Goal: Complete application form

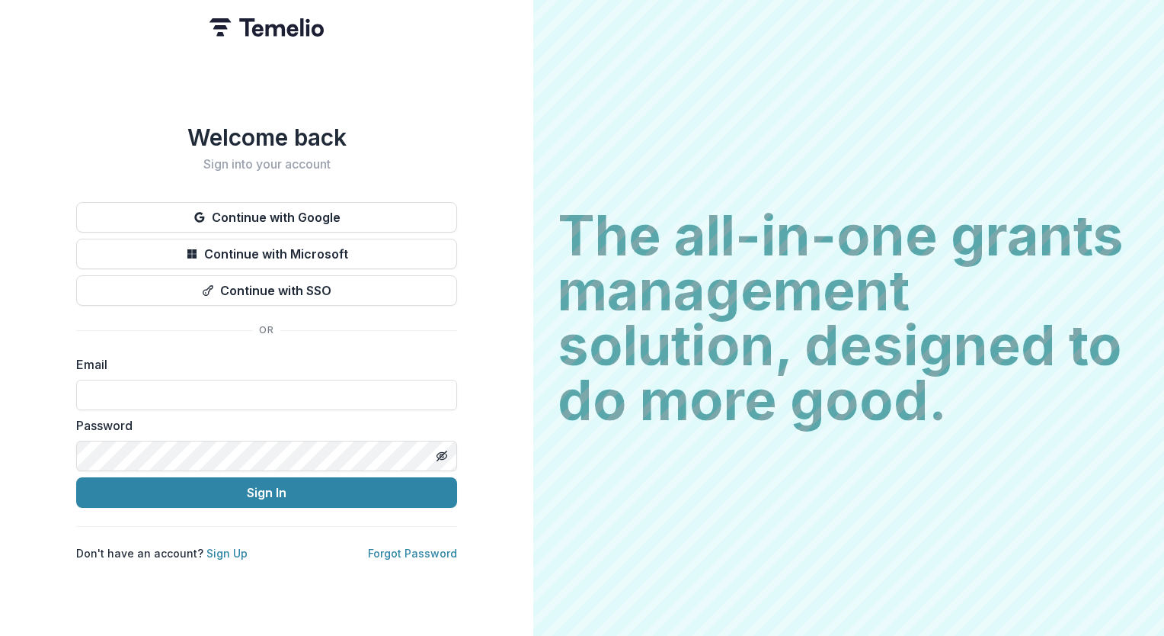
type input "**********"
click at [262, 487] on button "Sign In" at bounding box center [266, 492] width 381 height 30
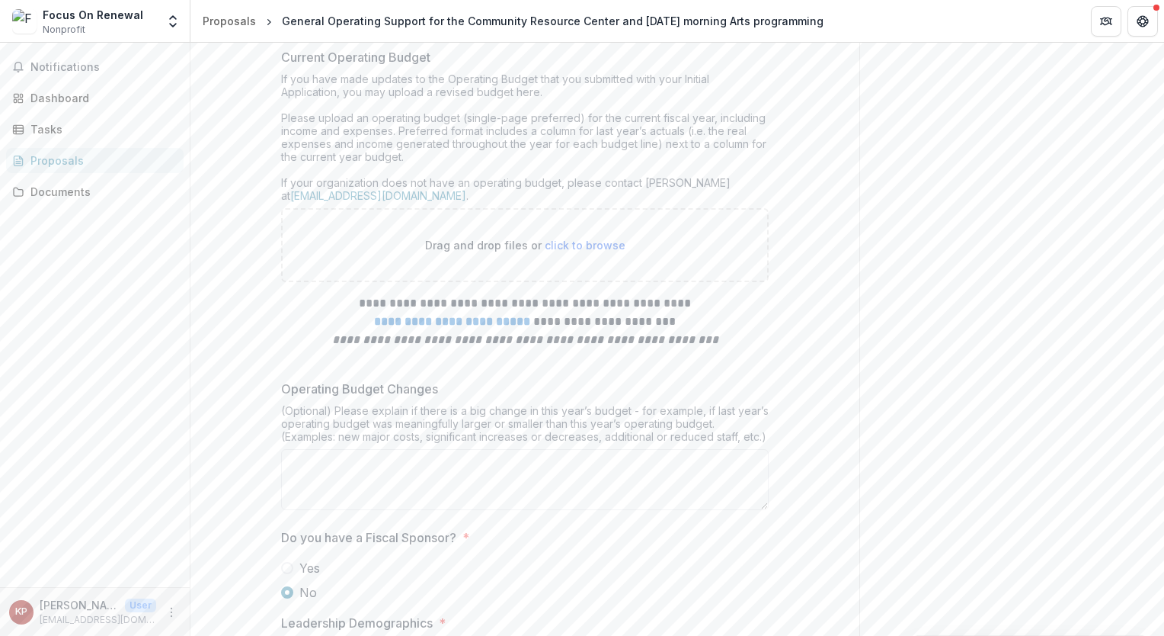
scroll to position [5944, 0]
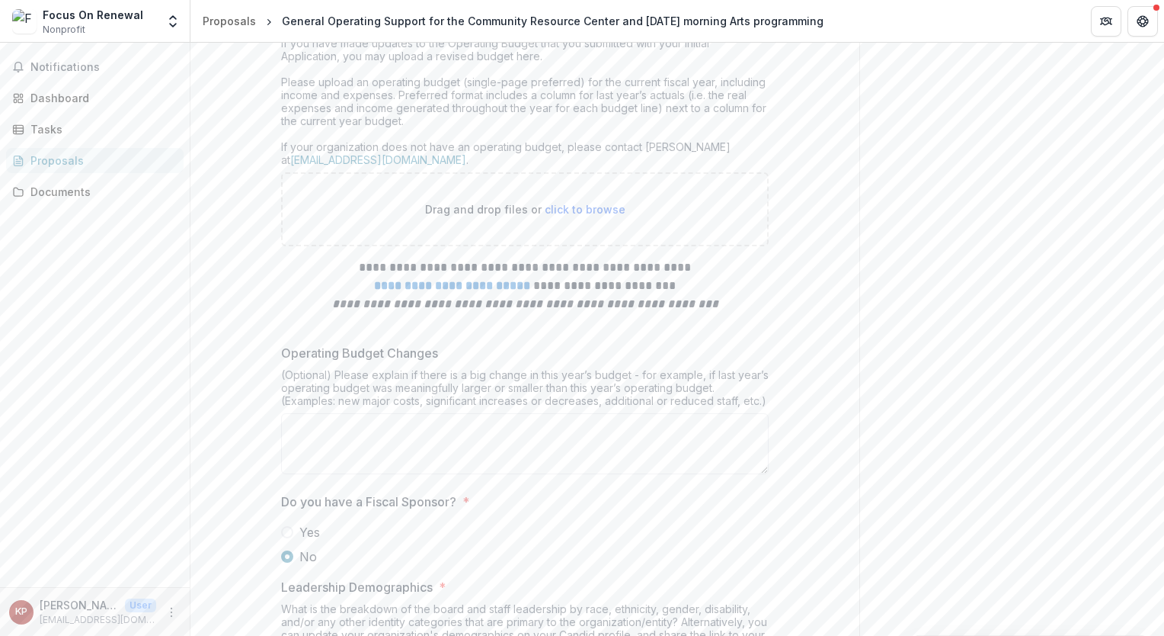
click at [558, 216] on span "click to browse" at bounding box center [585, 209] width 81 height 13
type input "**********"
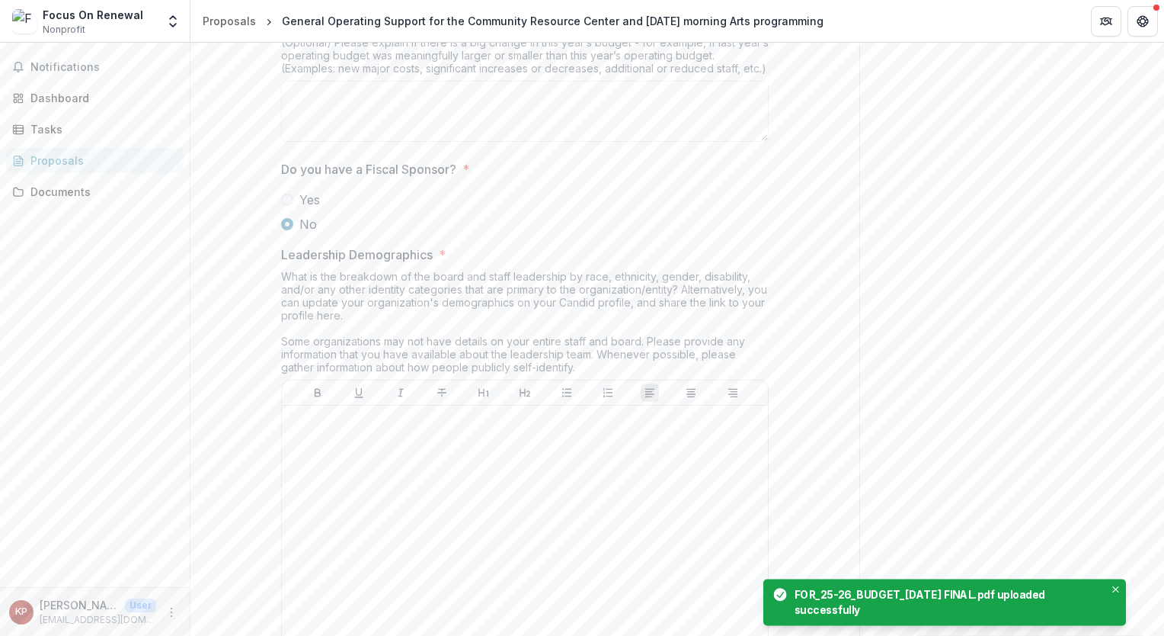
scroll to position [136, 0]
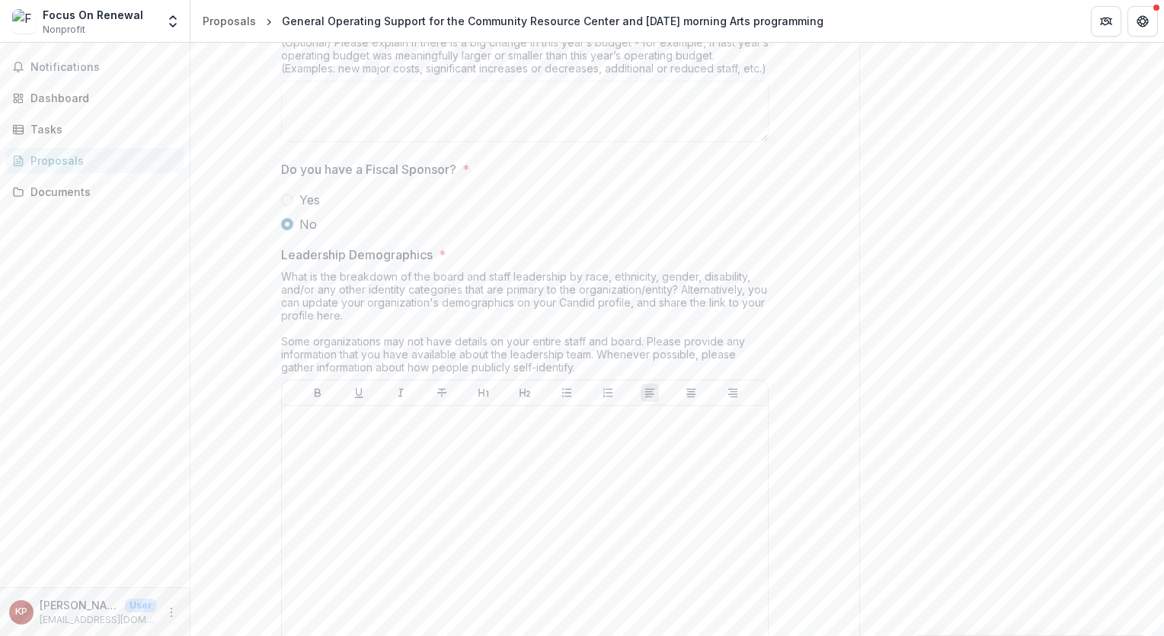
click at [360, 142] on textarea "Operating Budget Changes" at bounding box center [525, 111] width 488 height 61
drag, startPoint x: 226, startPoint y: 159, endPoint x: 384, endPoint y: 220, distance: 169.1
click at [386, 142] on textarea "Operating Budget Changes" at bounding box center [525, 111] width 488 height 61
paste textarea "**********"
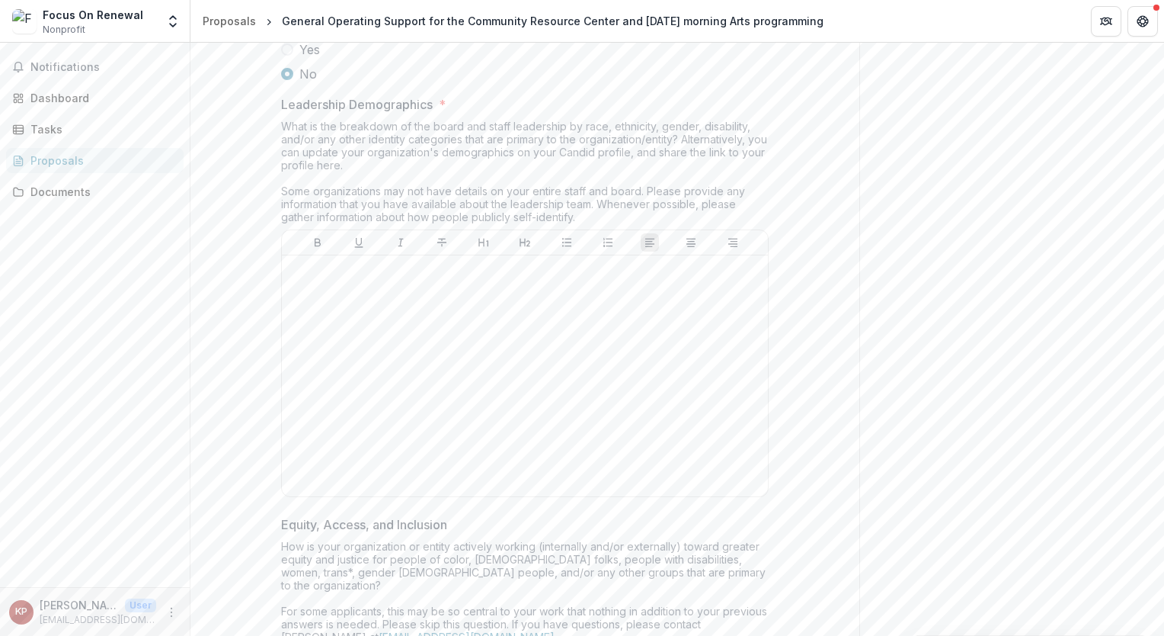
scroll to position [6554, 0]
type textarea "**********"
click at [315, 227] on div "What is the breakdown of the board and staff leadership by race, ethnicity, gen…" at bounding box center [525, 172] width 488 height 110
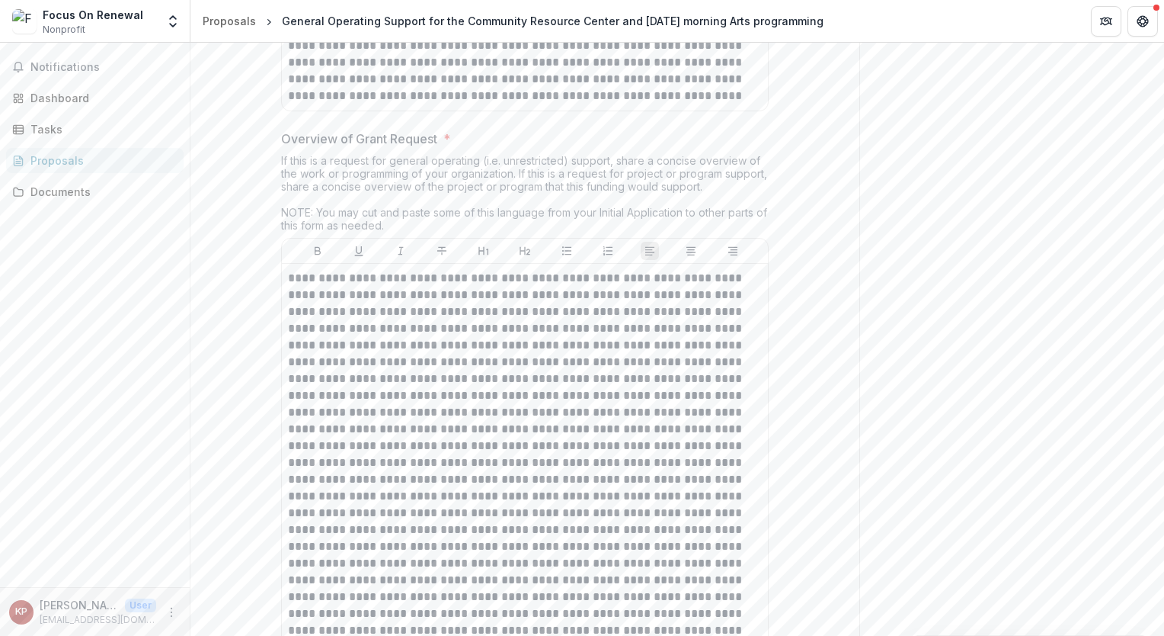
scroll to position [2058, 0]
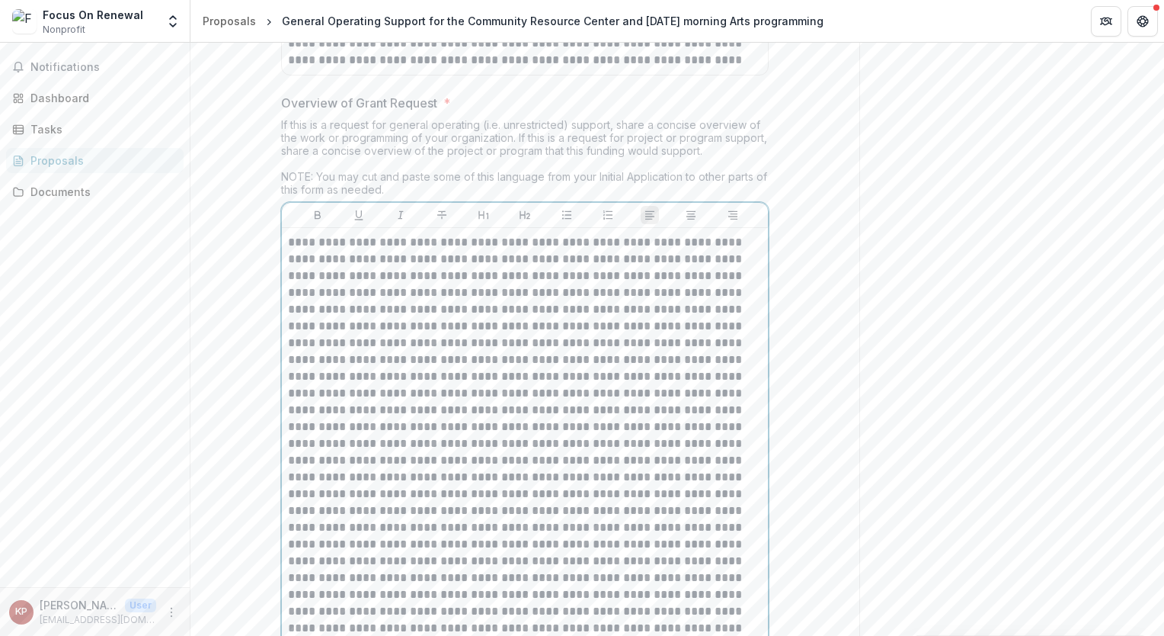
drag, startPoint x: 677, startPoint y: 551, endPoint x: 294, endPoint y: 550, distance: 383.3
click at [294, 550] on p at bounding box center [525, 527] width 474 height 587
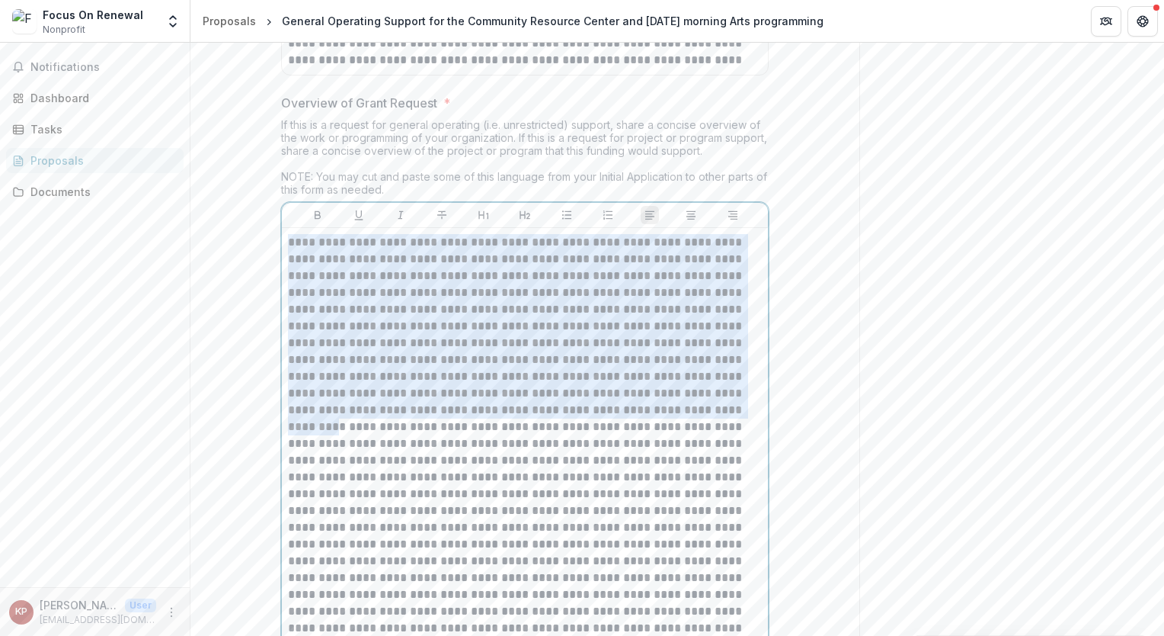
drag, startPoint x: 287, startPoint y: 379, endPoint x: 671, endPoint y: 546, distance: 419.1
click at [676, 548] on p at bounding box center [525, 527] width 474 height 587
click at [667, 557] on p at bounding box center [525, 527] width 474 height 587
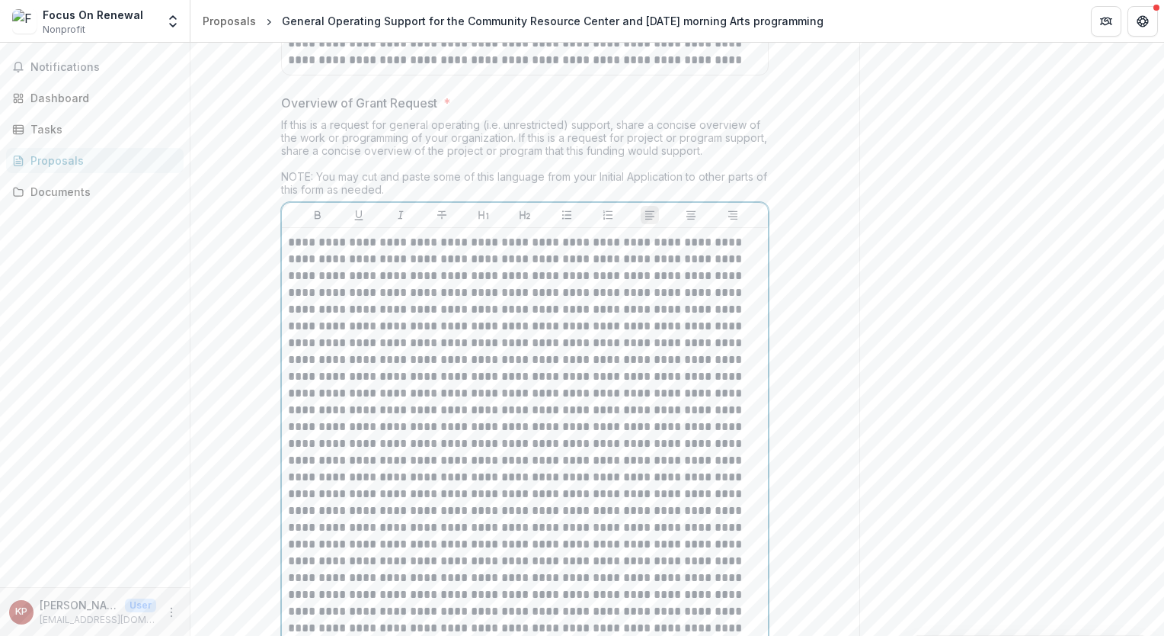
click at [680, 555] on p at bounding box center [525, 527] width 474 height 587
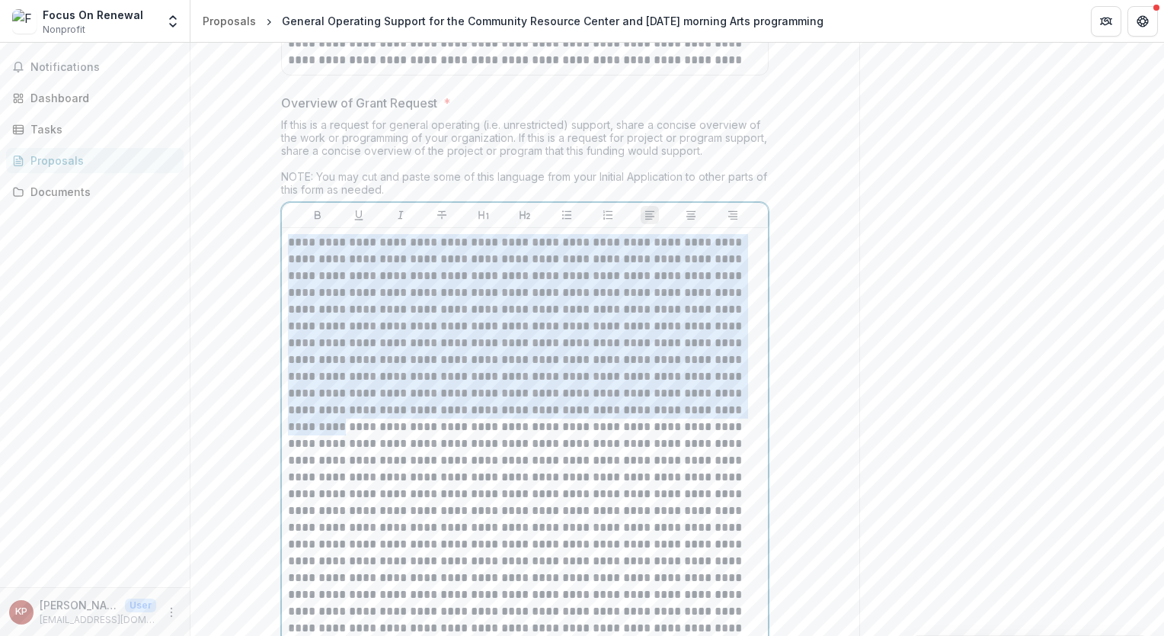
drag, startPoint x: 680, startPoint y: 553, endPoint x: 283, endPoint y: 389, distance: 429.8
click at [283, 389] on div at bounding box center [525, 527] width 486 height 599
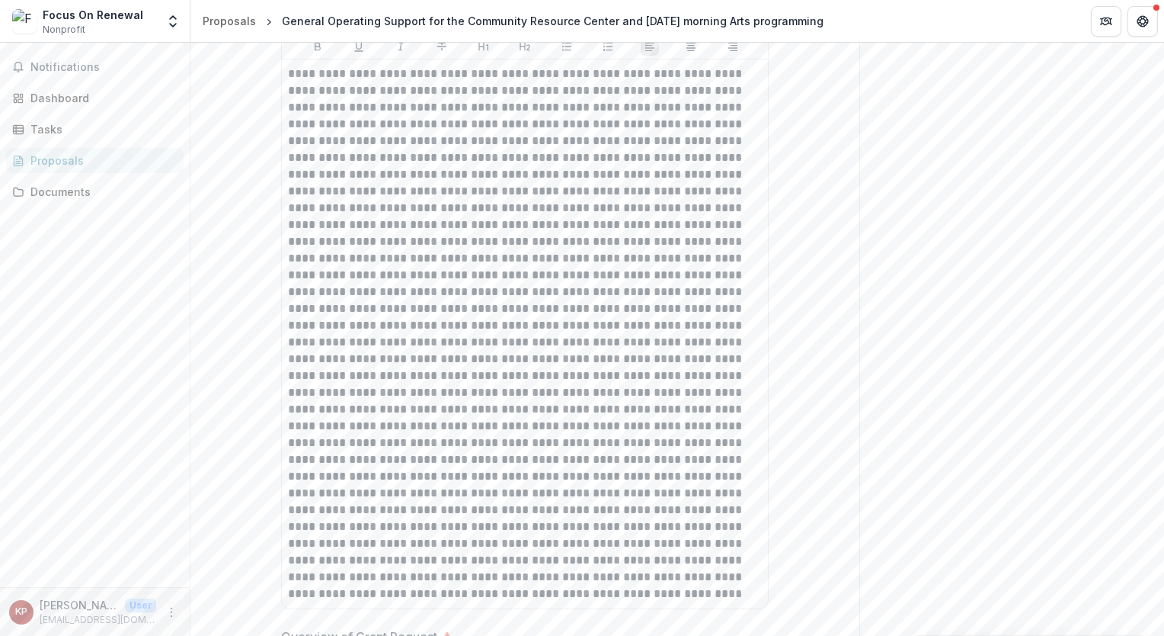
scroll to position [1600, 0]
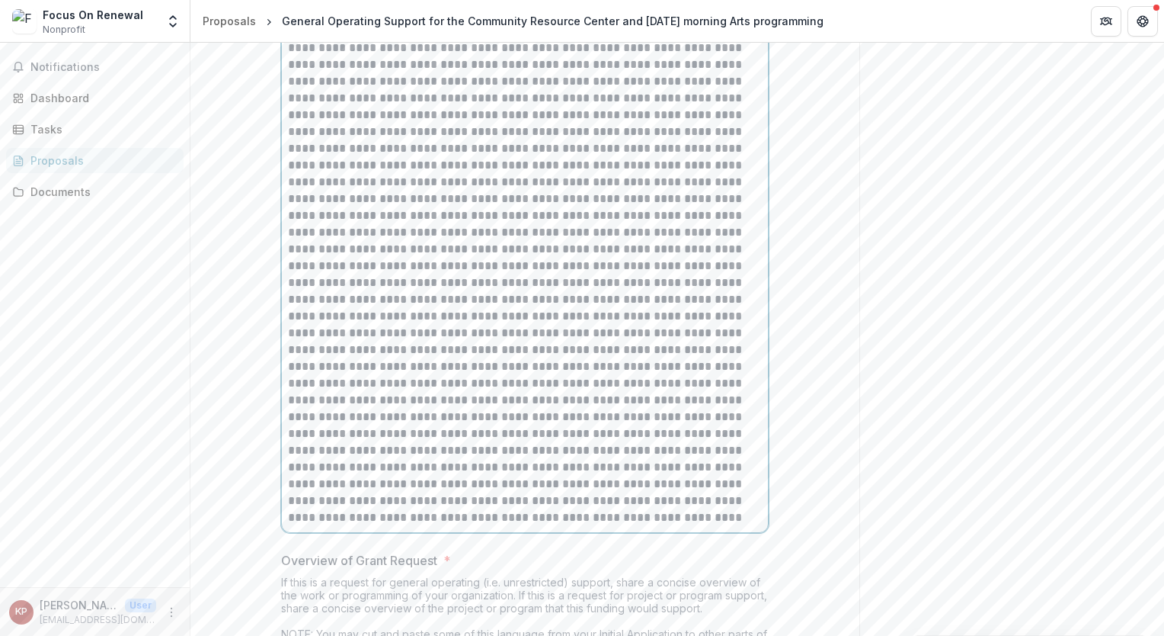
click at [427, 440] on p at bounding box center [525, 257] width 474 height 537
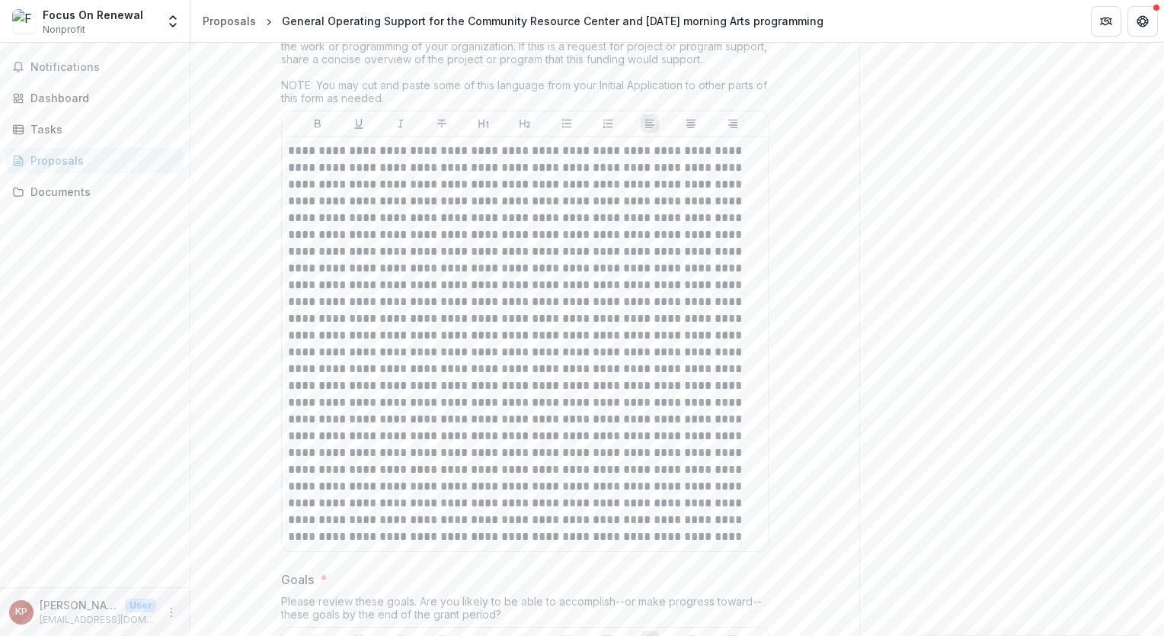
scroll to position [2362, 0]
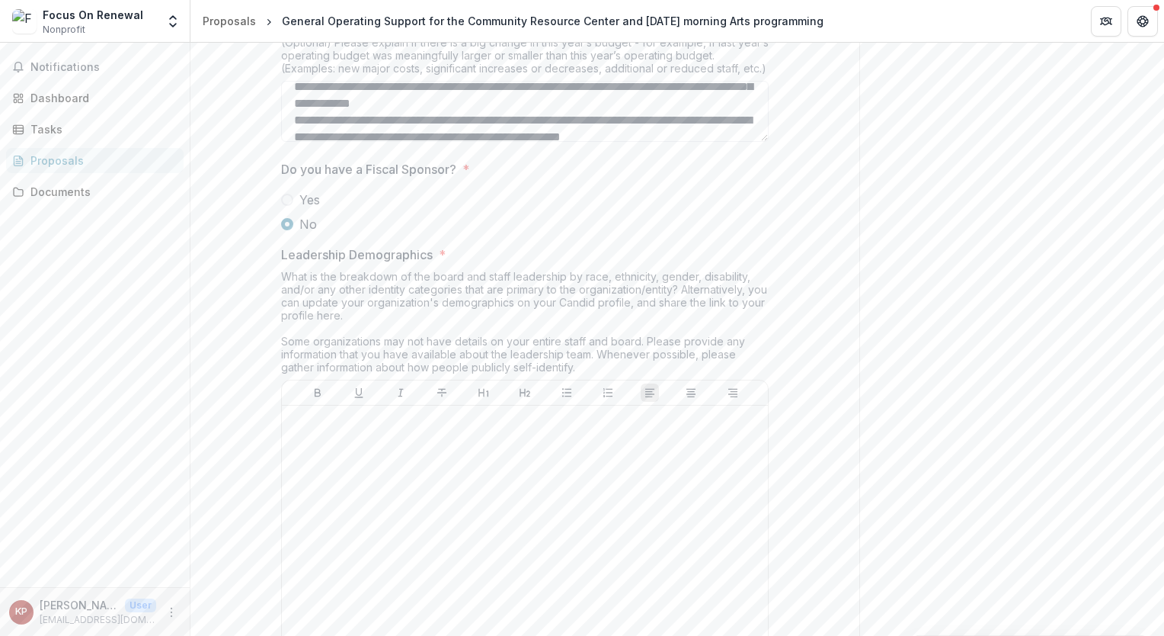
scroll to position [5792, 0]
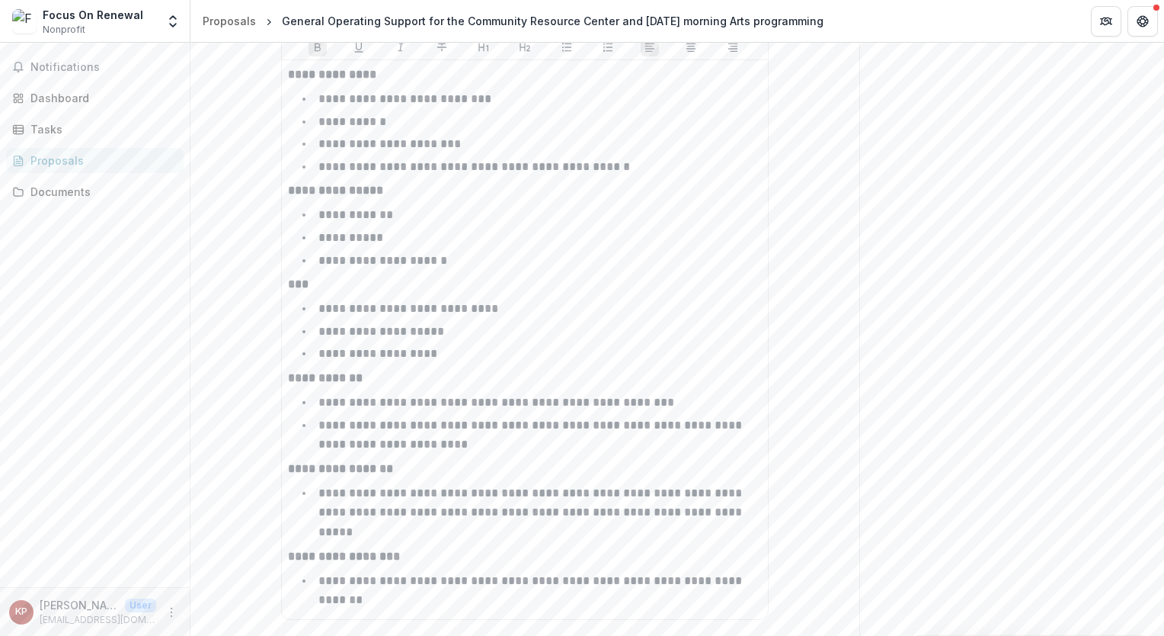
scroll to position [8383, 0]
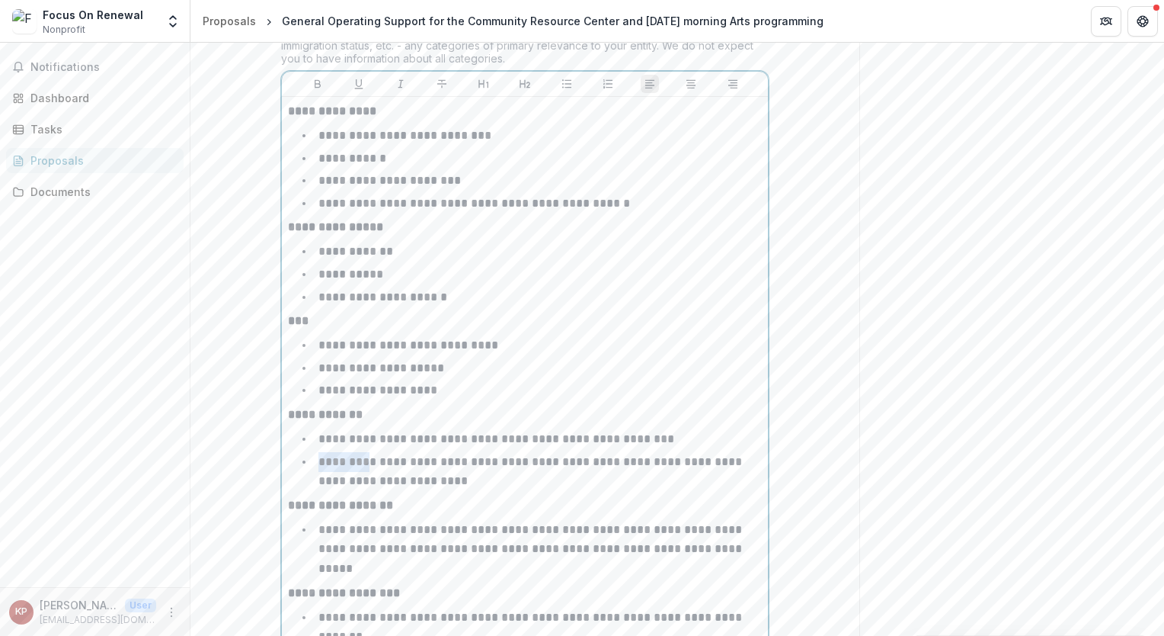
drag, startPoint x: 363, startPoint y: 575, endPoint x: 320, endPoint y: 575, distance: 42.7
click at [320, 487] on p "**********" at bounding box center [532, 471] width 427 height 31
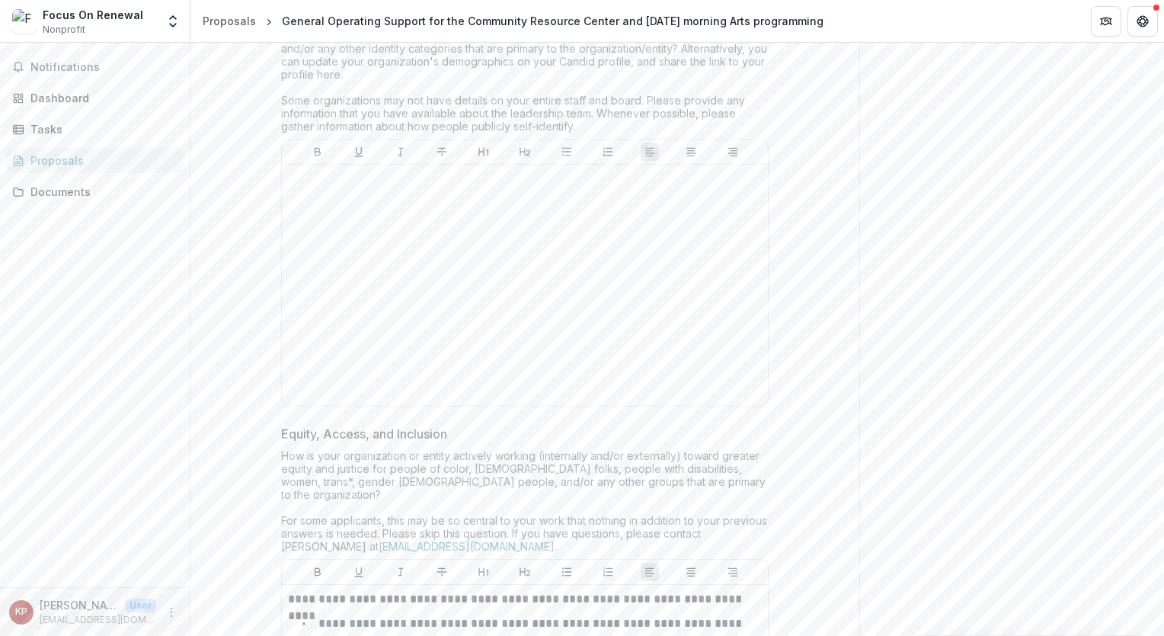
scroll to position [6630, 0]
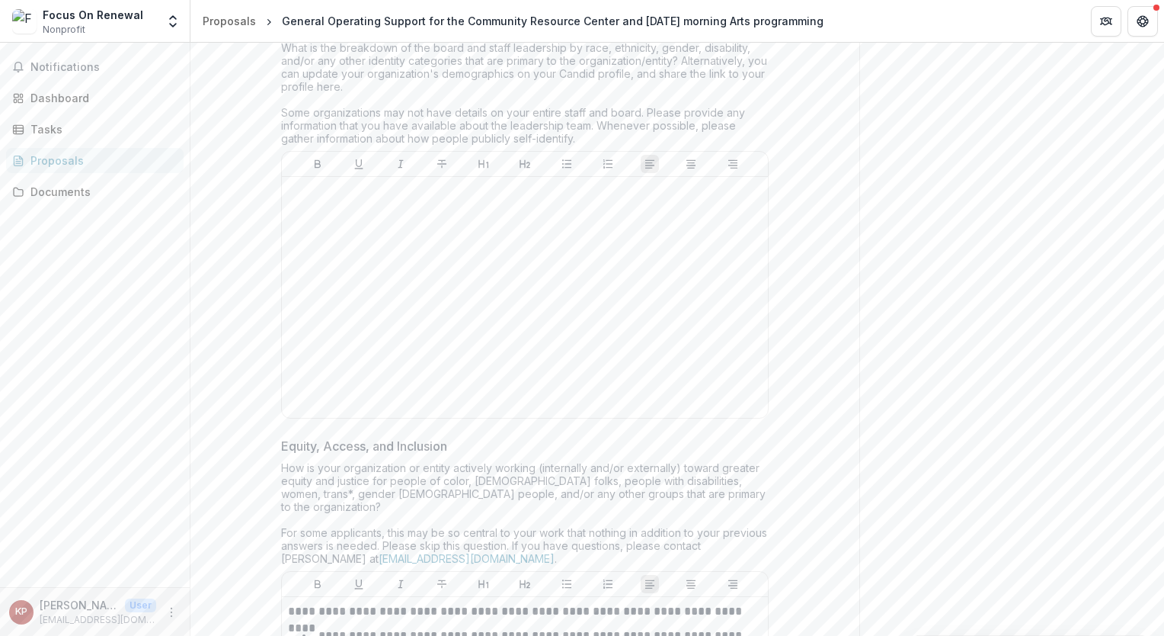
click at [491, 151] on div "What is the breakdown of the board and staff leadership by race, ethnicity, gen…" at bounding box center [525, 96] width 488 height 110
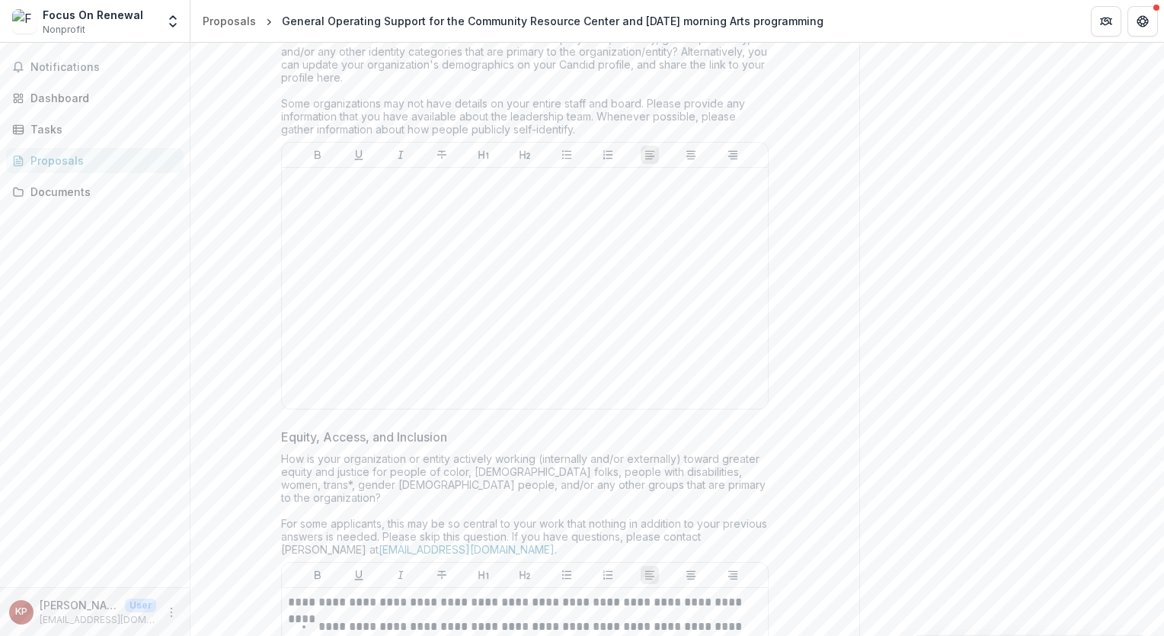
scroll to position [6636, 0]
click at [281, 145] on div "What is the breakdown of the board and staff leadership by race, ethnicity, gen…" at bounding box center [525, 90] width 488 height 110
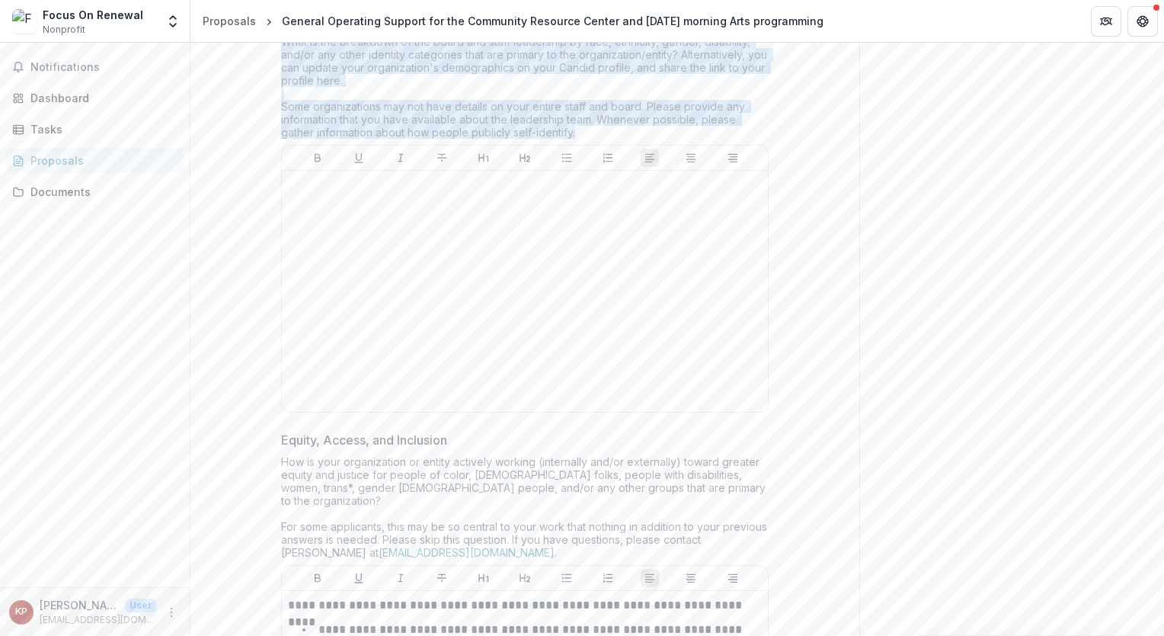
drag, startPoint x: 280, startPoint y: 173, endPoint x: 668, endPoint y: 270, distance: 399.1
click at [668, 145] on div "What is the breakdown of the board and staff leadership by race, ethnicity, gen…" at bounding box center [525, 90] width 488 height 110
drag, startPoint x: 668, startPoint y: 270, endPoint x: 816, endPoint y: 212, distance: 159.5
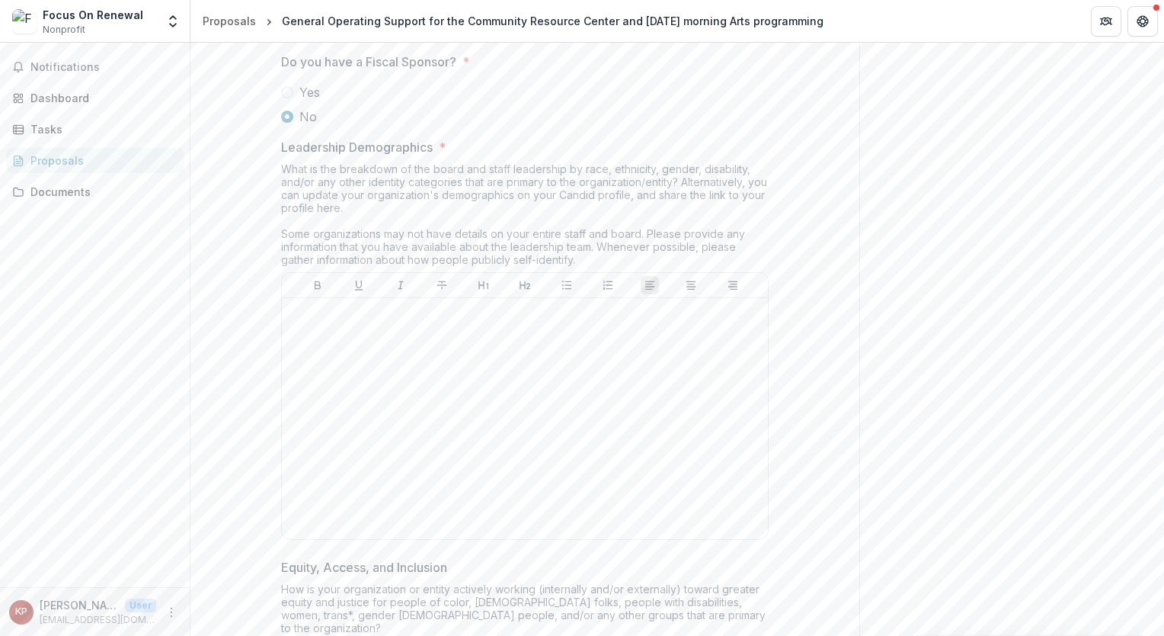
scroll to position [6484, 0]
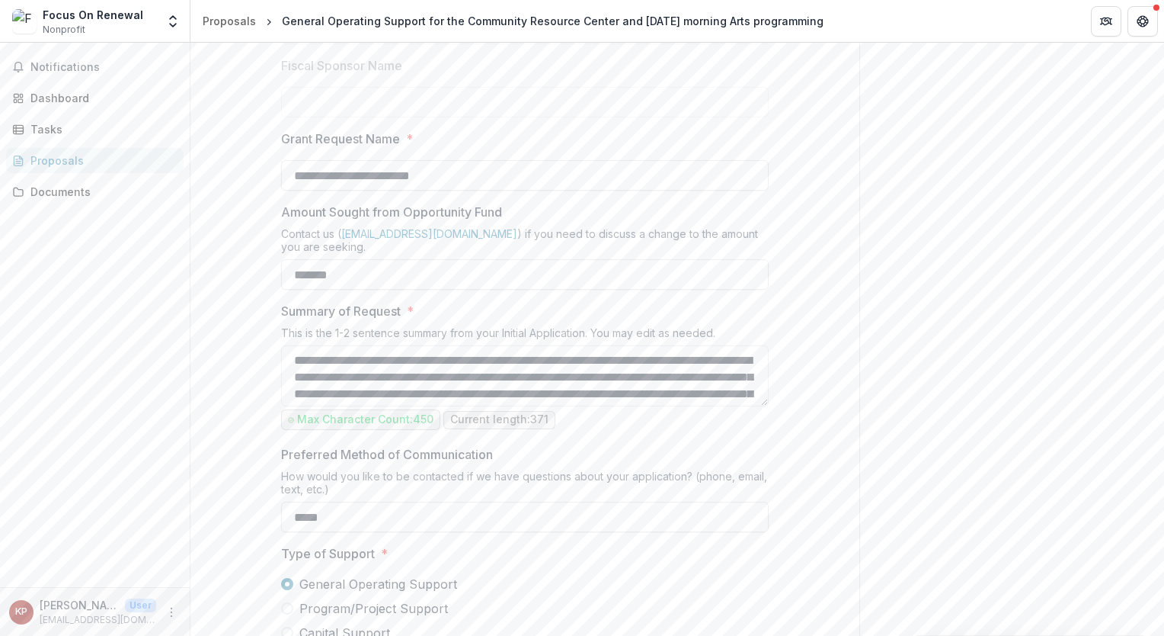
scroll to position [387, 0]
